Goal: Use online tool/utility: Utilize a website feature to perform a specific function

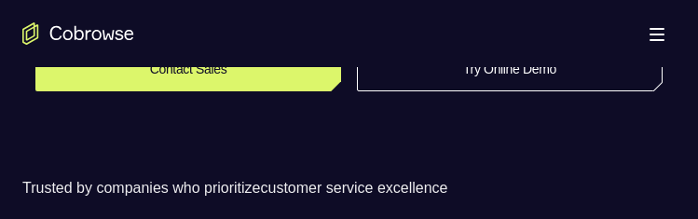
scroll to position [373, 0]
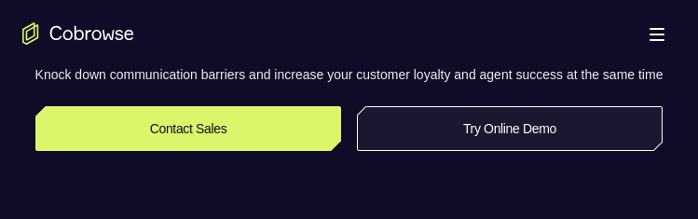
click at [443, 138] on link "Try Online Demo" at bounding box center [510, 128] width 307 height 45
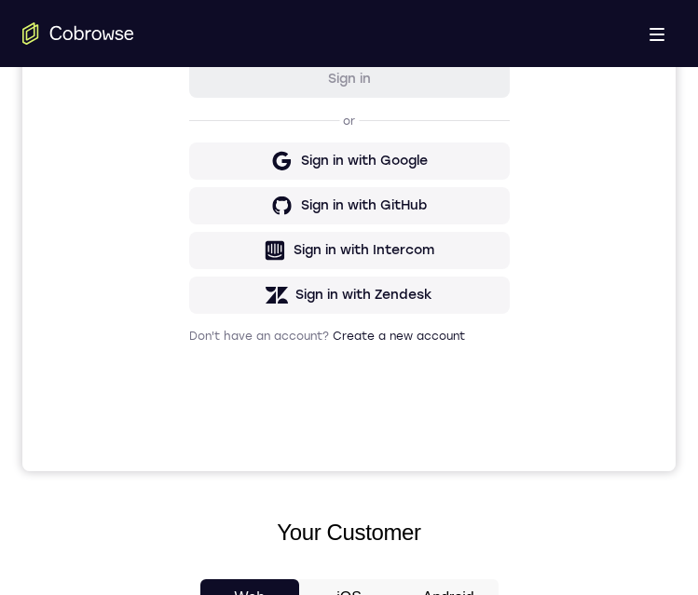
scroll to position [839, 0]
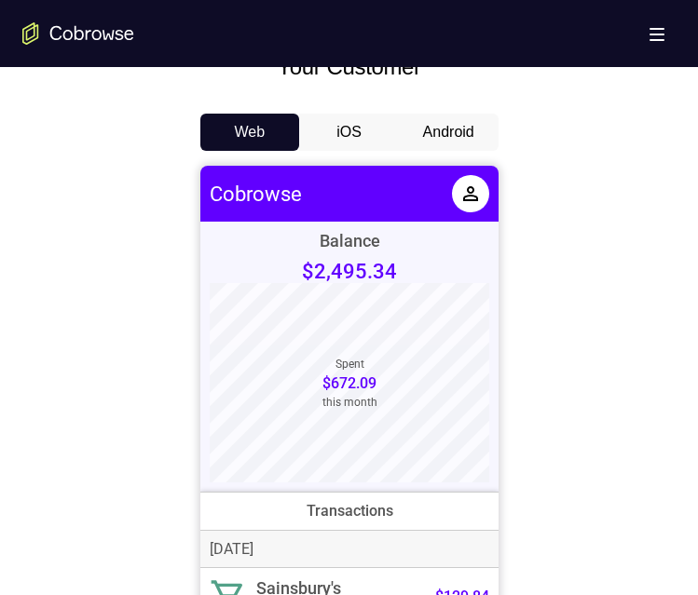
click at [458, 144] on button "Android" at bounding box center [449, 132] width 100 height 37
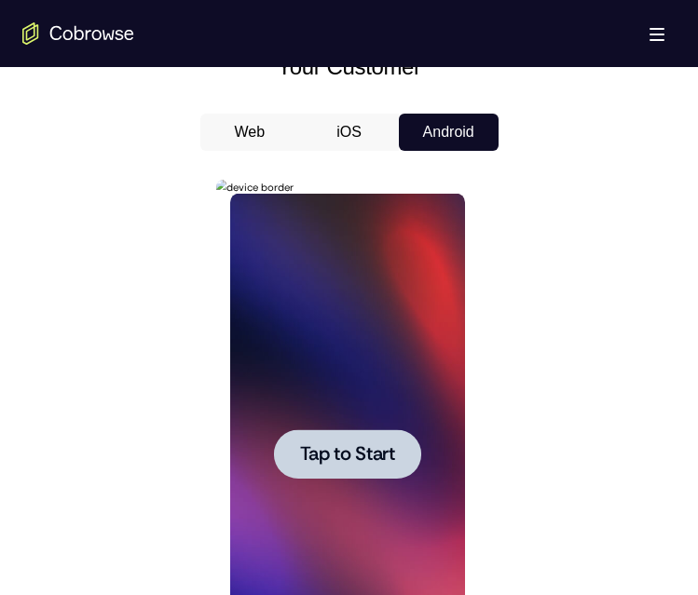
scroll to position [0, 0]
click at [327, 218] on span "Tap to Start" at bounding box center [347, 454] width 95 height 19
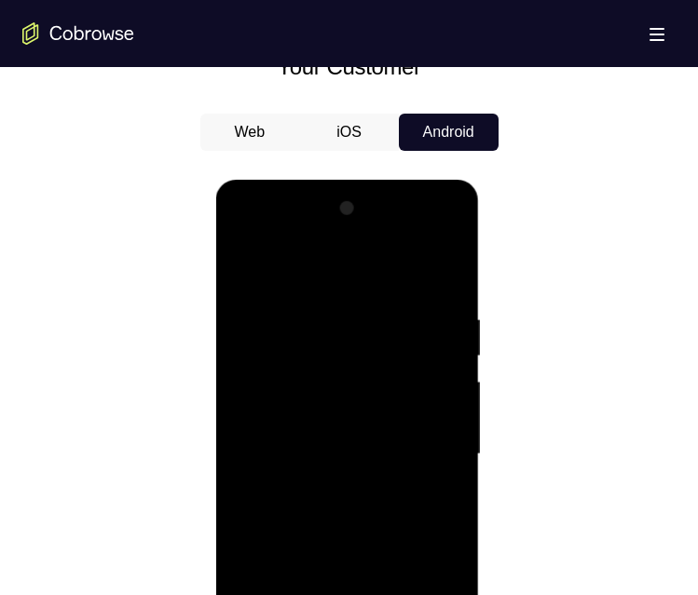
scroll to position [1118, 0]
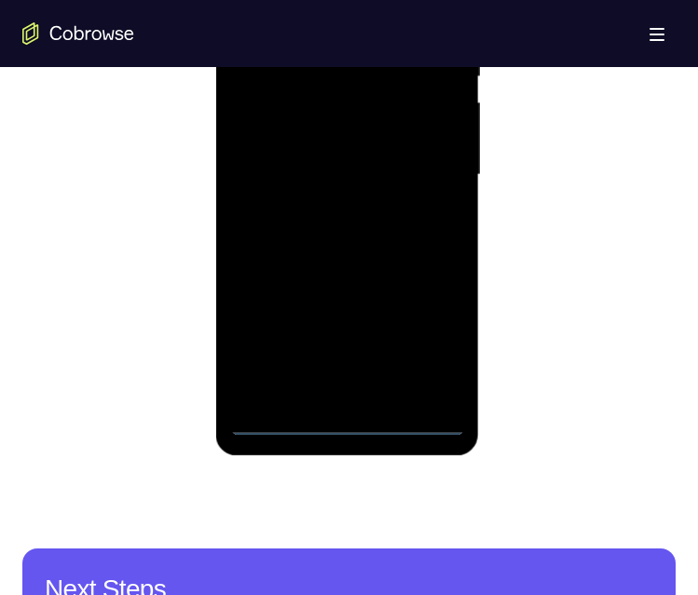
click at [349, 218] on div at bounding box center [347, 175] width 235 height 522
click at [440, 218] on div at bounding box center [347, 175] width 235 height 522
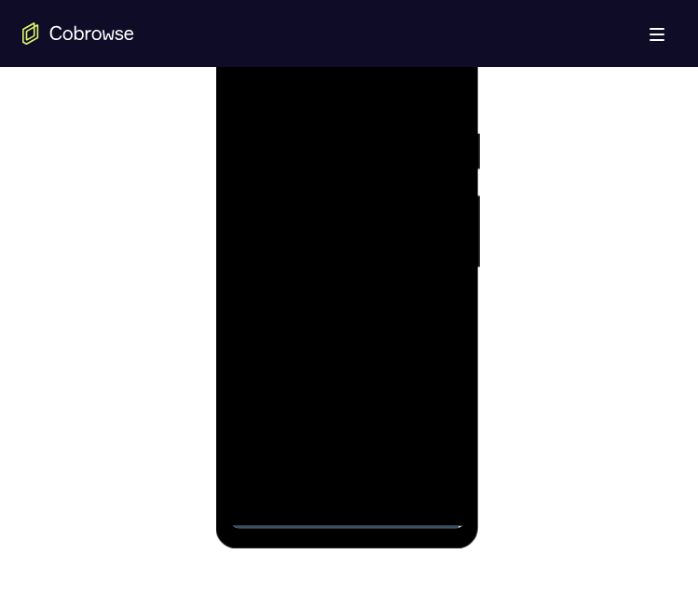
click at [299, 92] on div at bounding box center [347, 268] width 235 height 522
click at [325, 165] on div at bounding box center [347, 268] width 235 height 522
click at [327, 153] on div at bounding box center [347, 268] width 235 height 522
click at [315, 157] on div at bounding box center [347, 268] width 235 height 522
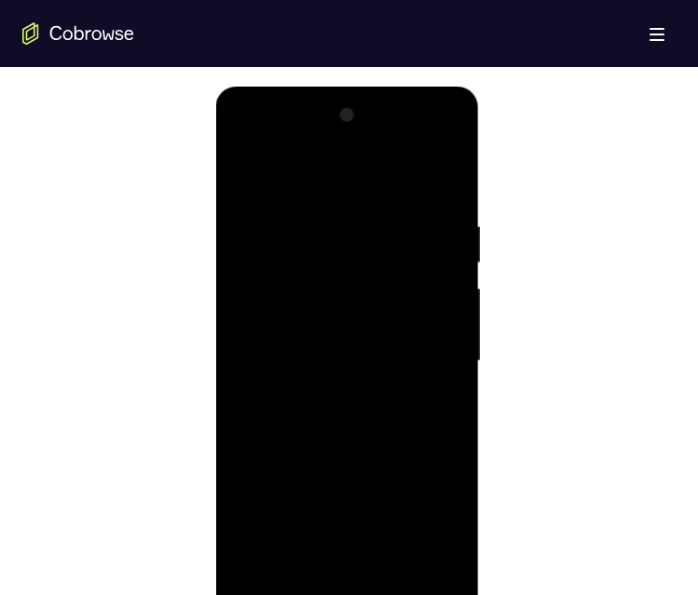
click at [312, 218] on div at bounding box center [347, 362] width 235 height 522
click at [318, 218] on div at bounding box center [347, 362] width 235 height 522
click at [331, 218] on div at bounding box center [347, 362] width 235 height 522
drag, startPoint x: 296, startPoint y: 350, endPoint x: 302, endPoint y: 342, distance: 10.1
click at [294, 218] on div at bounding box center [347, 362] width 235 height 522
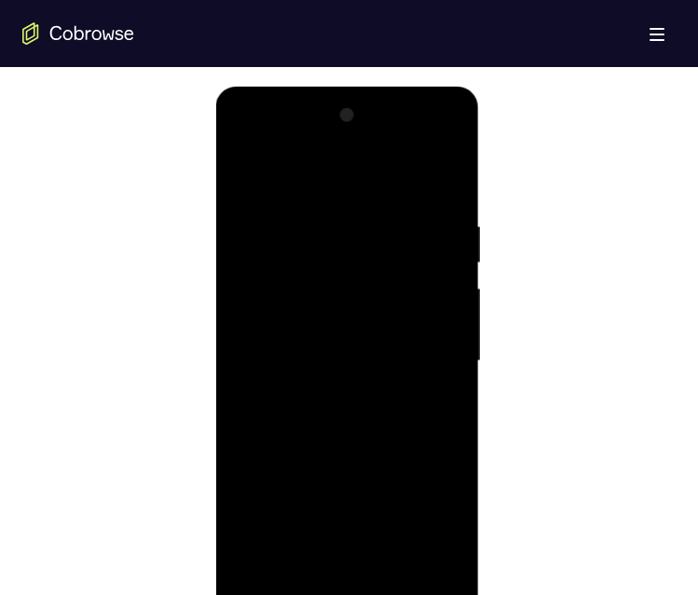
click at [272, 218] on div at bounding box center [347, 362] width 235 height 522
click at [444, 218] on div at bounding box center [347, 362] width 235 height 522
drag, startPoint x: 369, startPoint y: 329, endPoint x: 419, endPoint y: 363, distance: 61.0
click at [369, 218] on div at bounding box center [347, 362] width 235 height 522
click at [372, 218] on div at bounding box center [347, 362] width 235 height 522
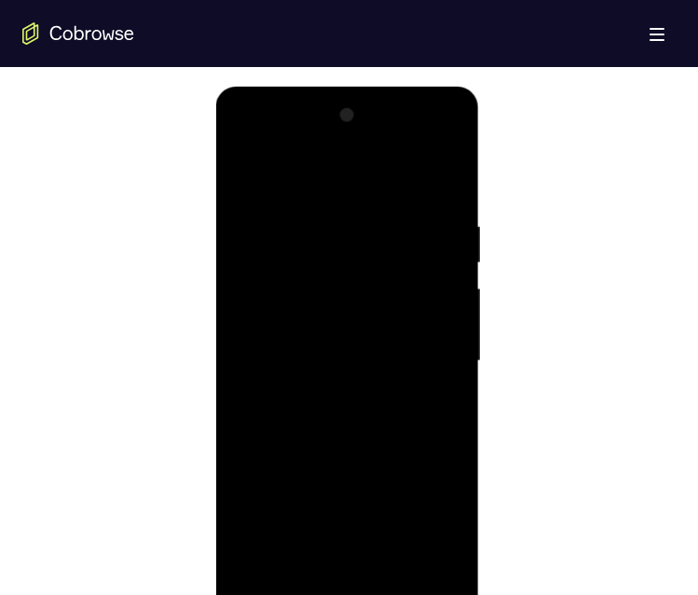
click at [374, 218] on div at bounding box center [347, 362] width 235 height 522
click at [446, 218] on div at bounding box center [347, 362] width 235 height 522
click at [335, 218] on div at bounding box center [347, 362] width 235 height 522
click at [305, 218] on div at bounding box center [347, 362] width 235 height 522
click at [385, 218] on div at bounding box center [347, 362] width 235 height 522
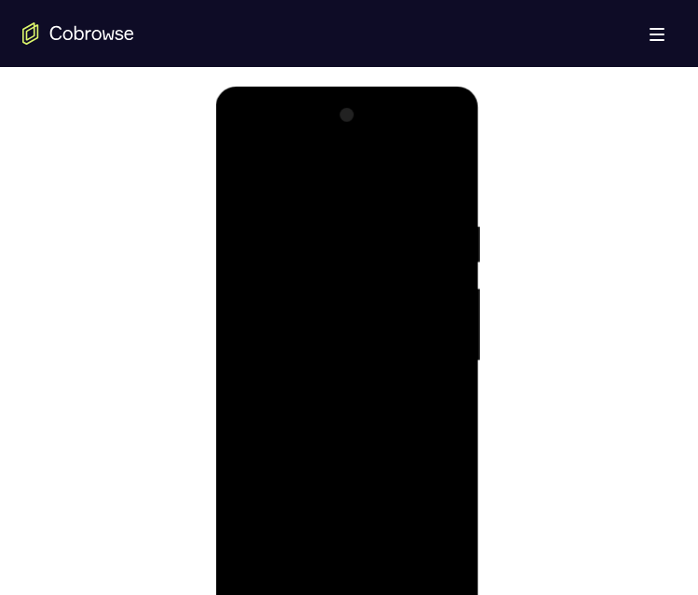
click at [375, 218] on div at bounding box center [347, 362] width 235 height 522
click at [369, 218] on div at bounding box center [347, 362] width 235 height 522
click at [402, 218] on div at bounding box center [347, 362] width 235 height 522
click at [440, 218] on div at bounding box center [347, 362] width 235 height 522
drag, startPoint x: 435, startPoint y: 323, endPoint x: 701, endPoint y: 415, distance: 280.8
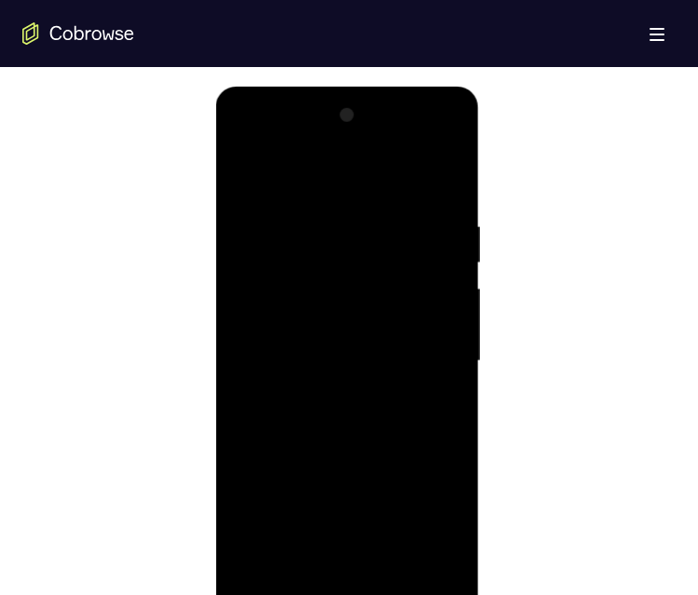
click at [435, 218] on div at bounding box center [347, 362] width 235 height 522
click at [280, 218] on div at bounding box center [347, 362] width 235 height 522
click at [335, 218] on div at bounding box center [347, 362] width 235 height 522
click at [384, 218] on div at bounding box center [347, 362] width 235 height 522
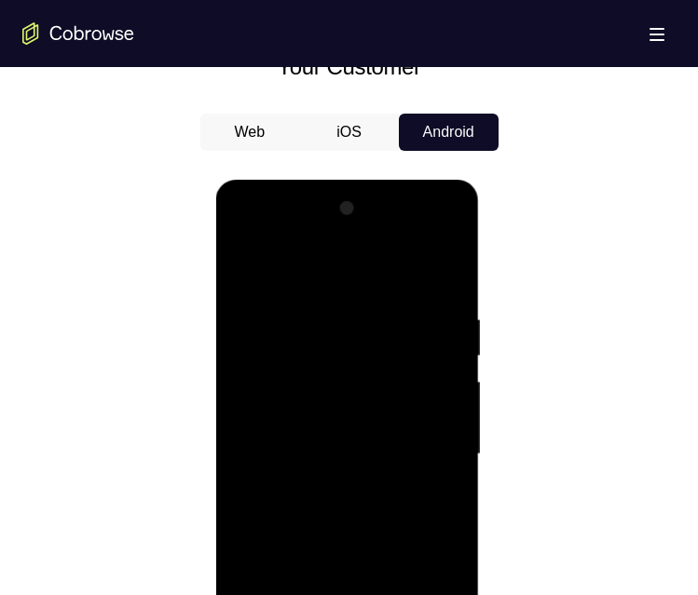
click at [330, 218] on div at bounding box center [347, 455] width 235 height 522
click at [342, 218] on div at bounding box center [347, 455] width 235 height 522
